Goal: Information Seeking & Learning: Learn about a topic

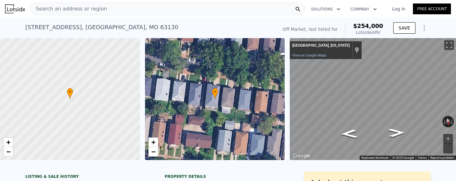
click at [334, 28] on div "Off Market, last listed for" at bounding box center [310, 29] width 55 height 6
click at [420, 25] on button "Show Options" at bounding box center [424, 28] width 13 height 13
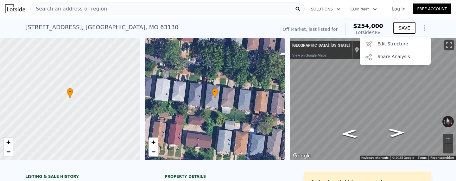
click at [127, 9] on div "Search an address or region" at bounding box center [167, 9] width 275 height 13
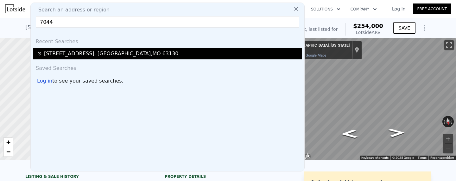
type input "7044"
click at [90, 55] on div "7044 Dartmouth Ave , University City , MO 63130" at bounding box center [111, 54] width 135 height 8
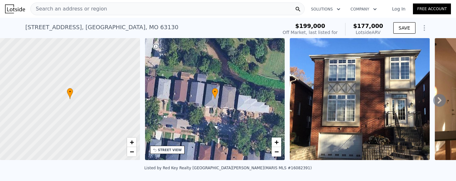
scroll to position [0, 0]
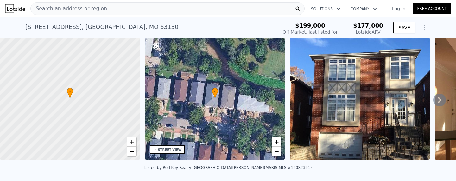
click at [438, 98] on icon at bounding box center [440, 100] width 13 height 13
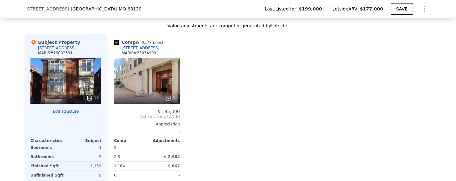
scroll to position [605, 0]
click at [92, 94] on icon at bounding box center [90, 97] width 6 height 6
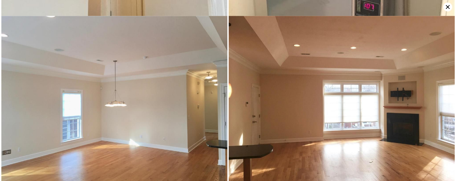
scroll to position [1628, 0]
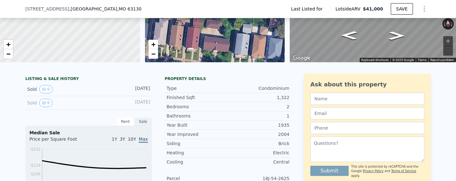
scroll to position [98, 0]
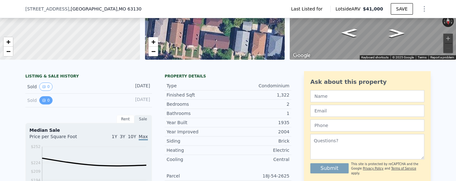
click at [46, 97] on button "0" at bounding box center [45, 100] width 13 height 8
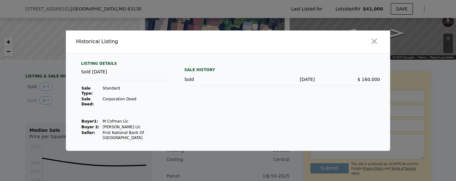
click at [42, 100] on div at bounding box center [228, 90] width 456 height 181
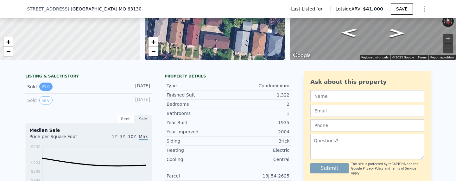
click at [50, 84] on button "0" at bounding box center [45, 86] width 13 height 8
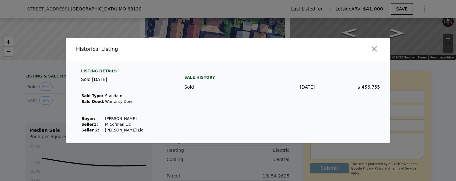
click at [25, 97] on div at bounding box center [228, 90] width 456 height 181
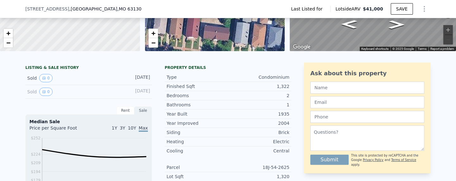
scroll to position [112, 0]
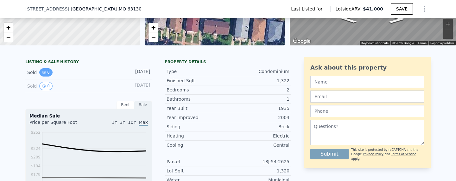
click at [44, 73] on icon "View historical data" at bounding box center [44, 72] width 3 height 3
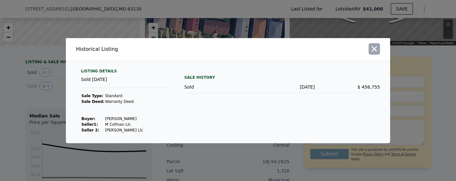
click at [378, 50] on icon "button" at bounding box center [374, 48] width 9 height 9
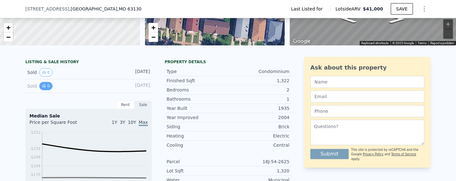
click at [42, 85] on icon "View historical data" at bounding box center [44, 86] width 4 height 4
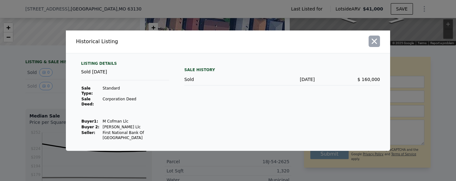
click at [374, 46] on icon "button" at bounding box center [374, 41] width 9 height 9
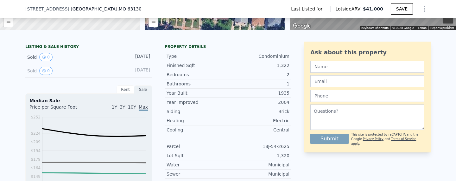
scroll to position [0, 0]
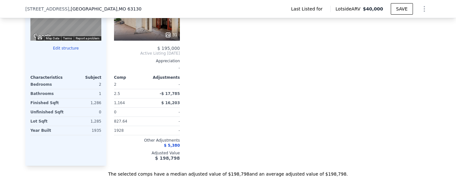
scroll to position [400, 0]
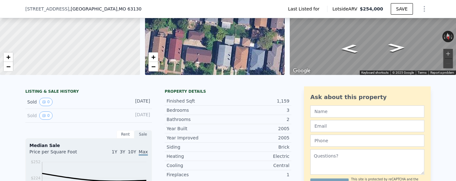
scroll to position [85, 0]
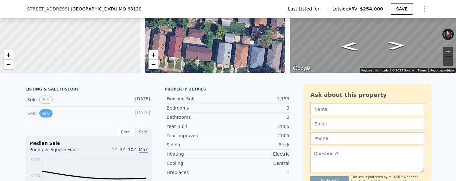
click at [46, 114] on icon "View historical data" at bounding box center [44, 113] width 4 height 4
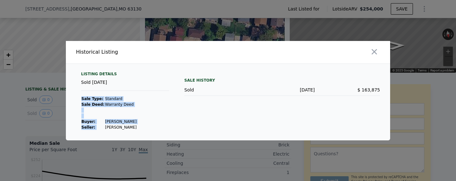
drag, startPoint x: 130, startPoint y: 127, endPoint x: 103, endPoint y: 128, distance: 27.0
click at [103, 128] on div "Listing Details Sold Dec 11, 2017 Sale Type: Standard Sale Deed: Warranty Deed …" at bounding box center [125, 100] width 98 height 59
copy tbody "Sale Type: Standard Sale Deed: Warranty Deed Buyer : Fuller Andre Seller :"
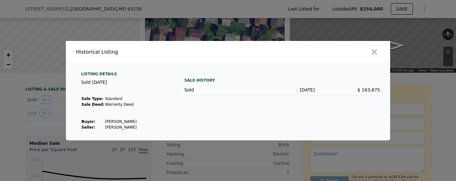
click at [27, 120] on div at bounding box center [228, 90] width 456 height 181
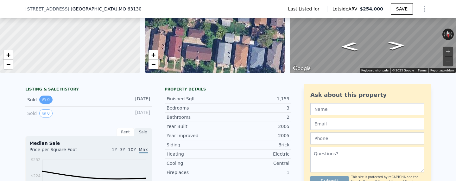
click at [45, 99] on icon "View historical data" at bounding box center [44, 100] width 4 height 4
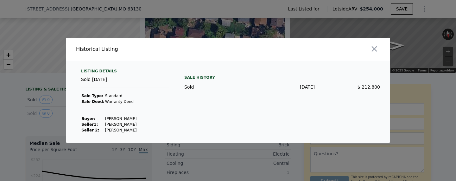
click at [30, 108] on div at bounding box center [228, 90] width 456 height 181
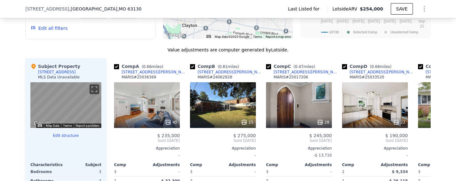
scroll to position [0, 0]
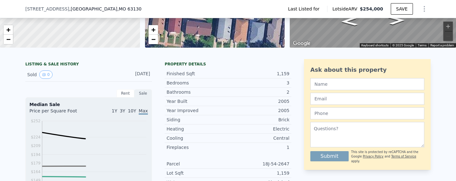
scroll to position [110, 0]
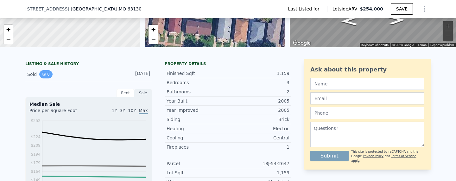
click at [49, 72] on button "0" at bounding box center [45, 74] width 13 height 8
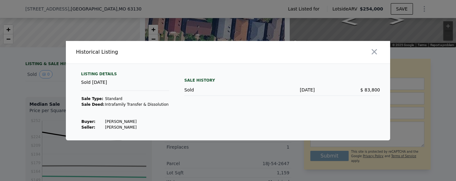
click at [21, 82] on div at bounding box center [228, 90] width 456 height 181
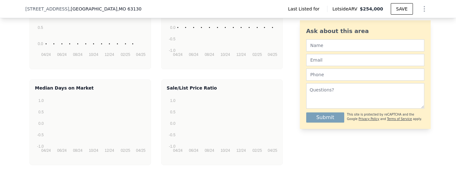
scroll to position [932, 0]
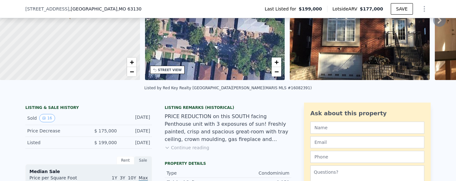
scroll to position [80, 0]
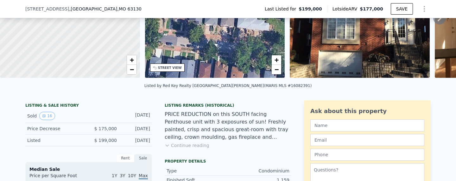
click at [171, 144] on button "Continue reading" at bounding box center [187, 145] width 45 height 6
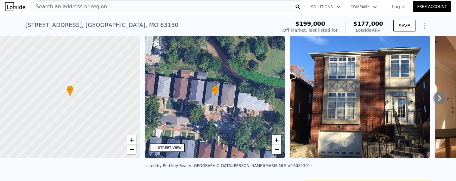
scroll to position [0, 0]
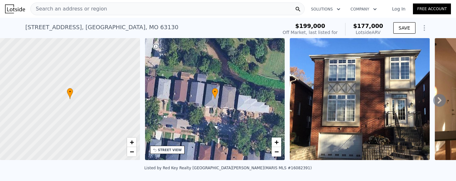
click at [322, 122] on img at bounding box center [360, 99] width 140 height 122
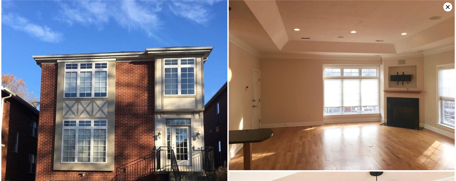
click at [184, 134] on img at bounding box center [114, 126] width 226 height 253
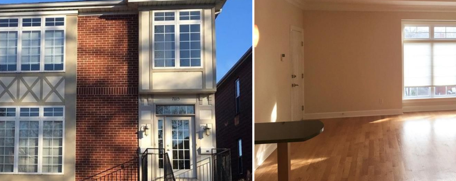
scroll to position [10, 0]
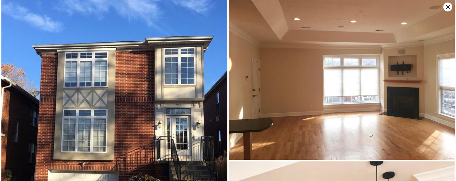
click at [452, 4] on icon at bounding box center [448, 7] width 9 height 9
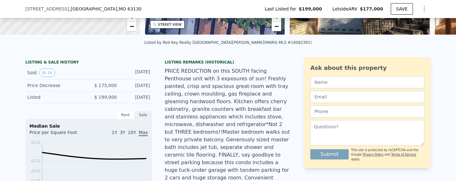
scroll to position [128, 0]
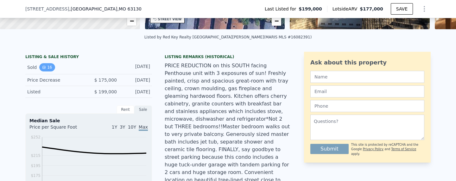
click at [50, 69] on button "16" at bounding box center [47, 67] width 16 height 8
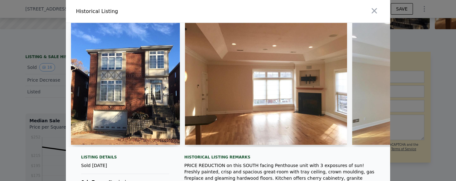
scroll to position [108, 0]
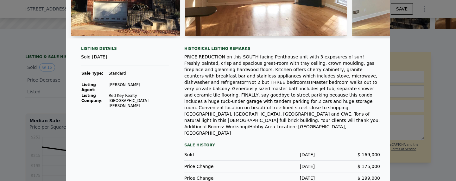
click at [6, 154] on div at bounding box center [228, 90] width 456 height 181
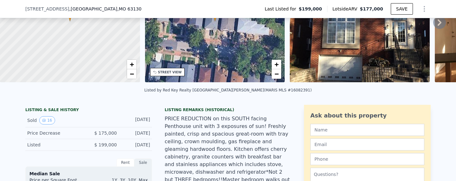
scroll to position [29, 0]
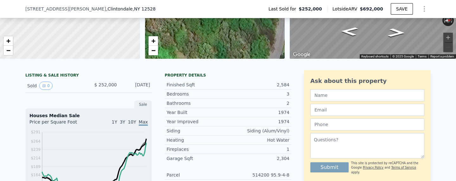
scroll to position [116, 0]
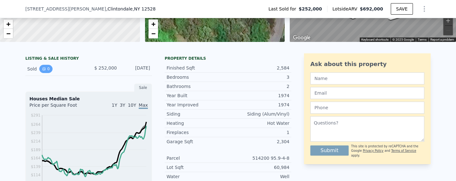
click at [47, 70] on button "0" at bounding box center [45, 69] width 13 height 8
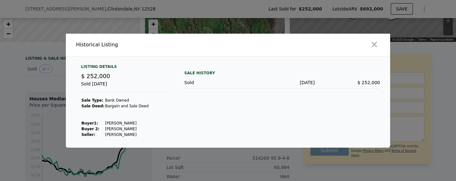
click at [36, 76] on div at bounding box center [228, 90] width 456 height 181
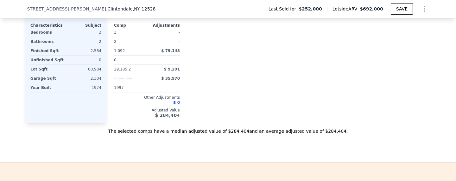
scroll to position [733, 0]
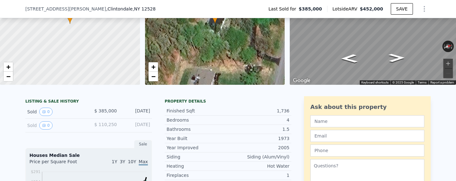
scroll to position [80, 0]
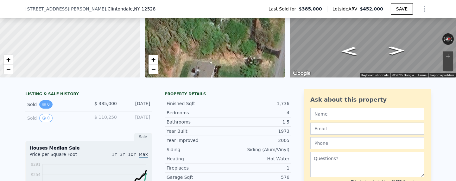
click at [49, 102] on button "0" at bounding box center [45, 104] width 13 height 8
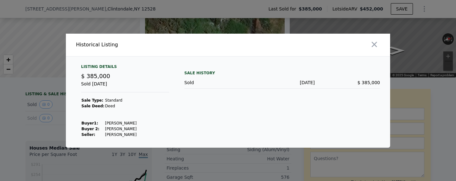
click at [20, 106] on div at bounding box center [228, 90] width 456 height 181
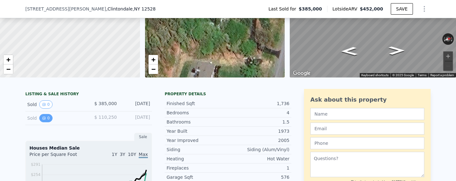
click at [43, 118] on icon "View historical data" at bounding box center [44, 118] width 3 height 3
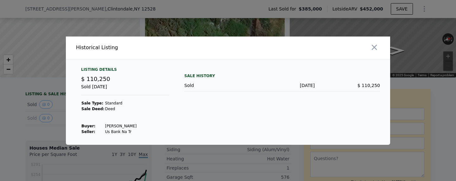
click at [24, 111] on div at bounding box center [228, 90] width 456 height 181
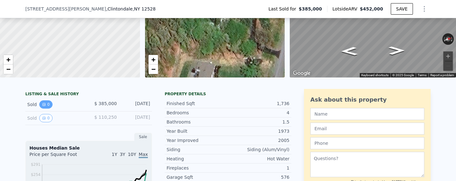
click at [51, 105] on button "0" at bounding box center [45, 104] width 13 height 8
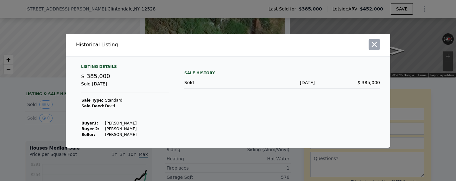
click at [375, 45] on icon "button" at bounding box center [374, 44] width 5 height 5
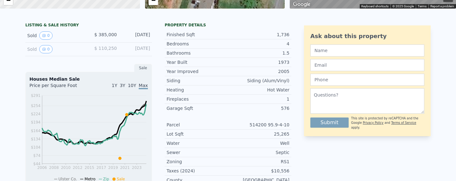
scroll to position [0, 0]
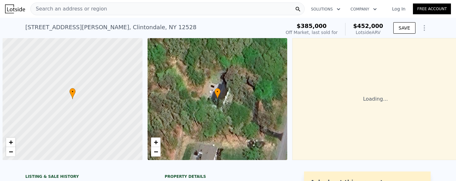
scroll to position [0, 3]
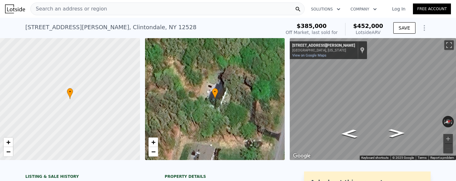
click at [84, 8] on span "Search an address or region" at bounding box center [69, 9] width 76 height 8
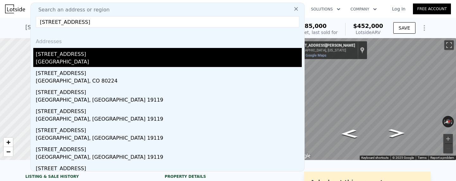
type input "[STREET_ADDRESS]"
click at [65, 58] on div "[STREET_ADDRESS]" at bounding box center [169, 53] width 266 height 10
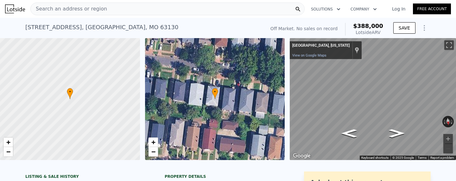
click at [69, 6] on span "Search an address or region" at bounding box center [69, 9] width 76 height 8
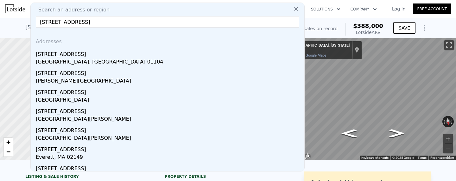
click at [62, 23] on input "[STREET_ADDRESS]" at bounding box center [168, 21] width 264 height 11
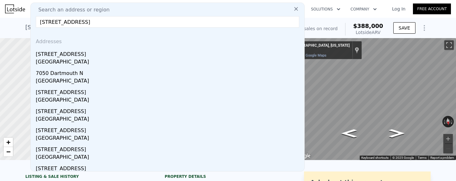
click at [104, 20] on input "[STREET_ADDRESS]" at bounding box center [168, 21] width 264 height 11
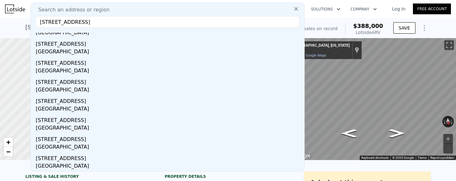
click at [94, 21] on input "[STREET_ADDRESS]" at bounding box center [168, 21] width 264 height 11
click at [90, 21] on input "[STREET_ADDRESS]" at bounding box center [168, 21] width 264 height 11
drag, startPoint x: 90, startPoint y: 21, endPoint x: 60, endPoint y: 24, distance: 30.3
click at [60, 24] on input "[STREET_ADDRESS]" at bounding box center [168, 21] width 264 height 11
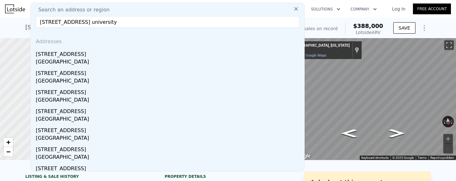
click at [89, 22] on input "[STREET_ADDRESS] university" at bounding box center [168, 21] width 264 height 11
click at [116, 23] on input "[STREET_ADDRESS]" at bounding box center [168, 21] width 264 height 11
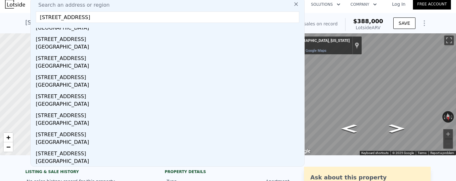
scroll to position [6, 0]
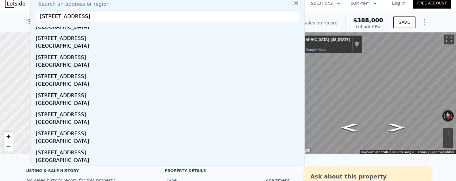
drag, startPoint x: 128, startPoint y: 15, endPoint x: 87, endPoint y: 15, distance: 41.2
click at [87, 15] on input "[STREET_ADDRESS]" at bounding box center [168, 15] width 264 height 11
click at [105, 17] on input "[STREET_ADDRESS]" at bounding box center [168, 15] width 264 height 11
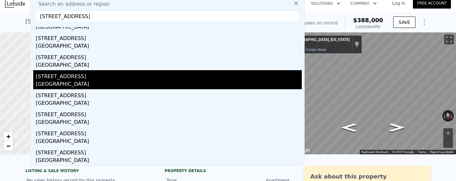
scroll to position [0, 0]
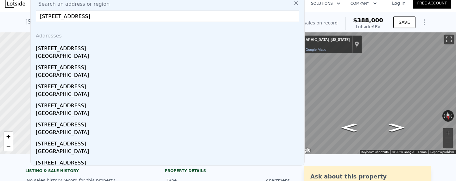
click at [51, 13] on input "[STREET_ADDRESS]" at bounding box center [168, 15] width 264 height 11
click at [54, 17] on input "[STREET_ADDRESS]" at bounding box center [168, 15] width 264 height 11
click at [53, 16] on input "[STREET_ADDRESS]" at bounding box center [168, 15] width 264 height 11
click at [51, 16] on input "[STREET_ADDRESS]" at bounding box center [168, 15] width 264 height 11
click at [100, 17] on input "[STREET_ADDRESS]" at bounding box center [168, 15] width 264 height 11
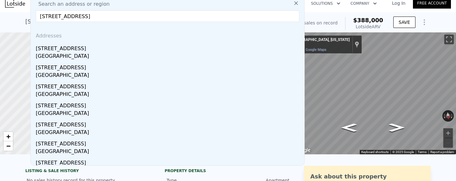
click at [100, 17] on input "[STREET_ADDRESS]" at bounding box center [168, 15] width 264 height 11
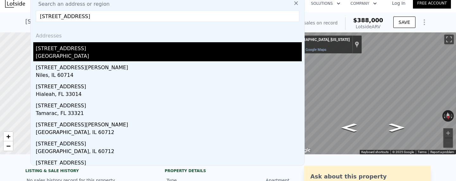
type input "[STREET_ADDRESS]"
click at [97, 53] on div "[GEOGRAPHIC_DATA]" at bounding box center [169, 56] width 266 height 9
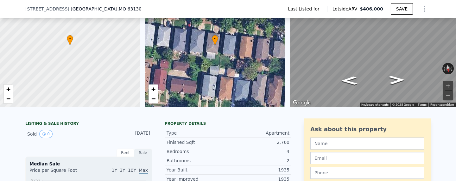
scroll to position [78, 0]
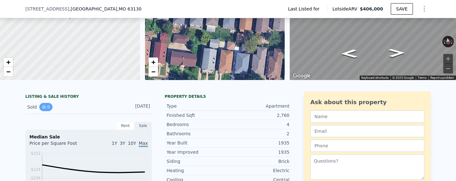
click at [45, 105] on icon "View historical data" at bounding box center [44, 107] width 4 height 4
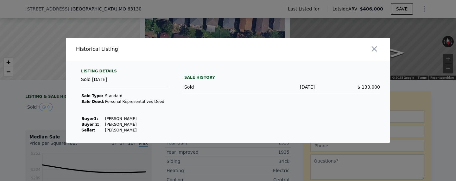
click at [31, 115] on div at bounding box center [228, 90] width 456 height 181
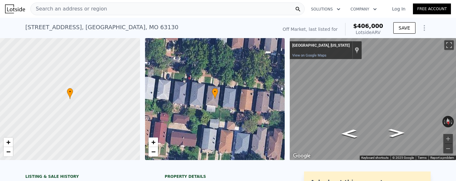
scroll to position [98, 0]
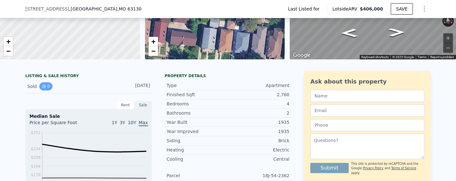
click at [47, 86] on button "0" at bounding box center [45, 86] width 13 height 8
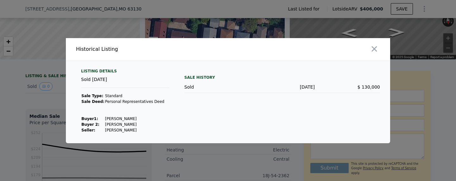
click at [34, 93] on div at bounding box center [228, 90] width 456 height 181
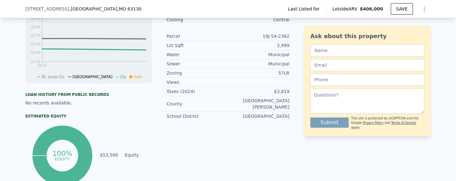
scroll to position [0, 0]
